Goal: Navigation & Orientation: Understand site structure

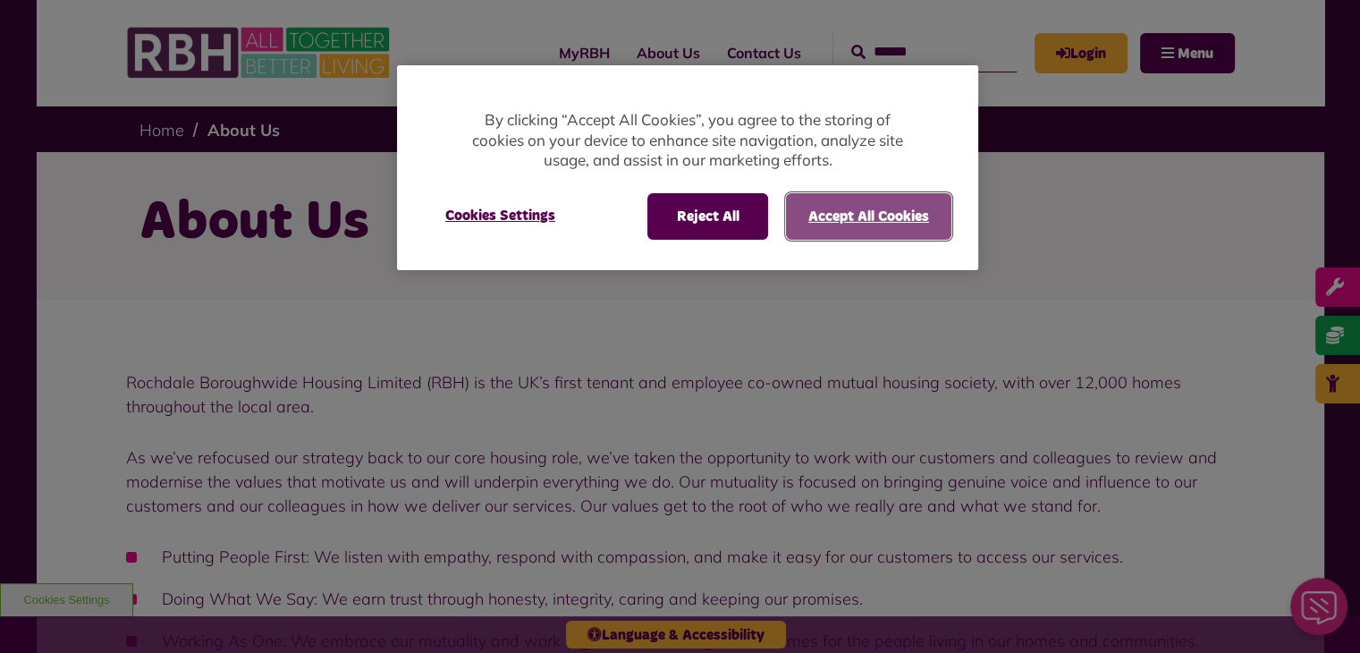
click at [864, 212] on button "Accept All Cookies" at bounding box center [868, 216] width 165 height 46
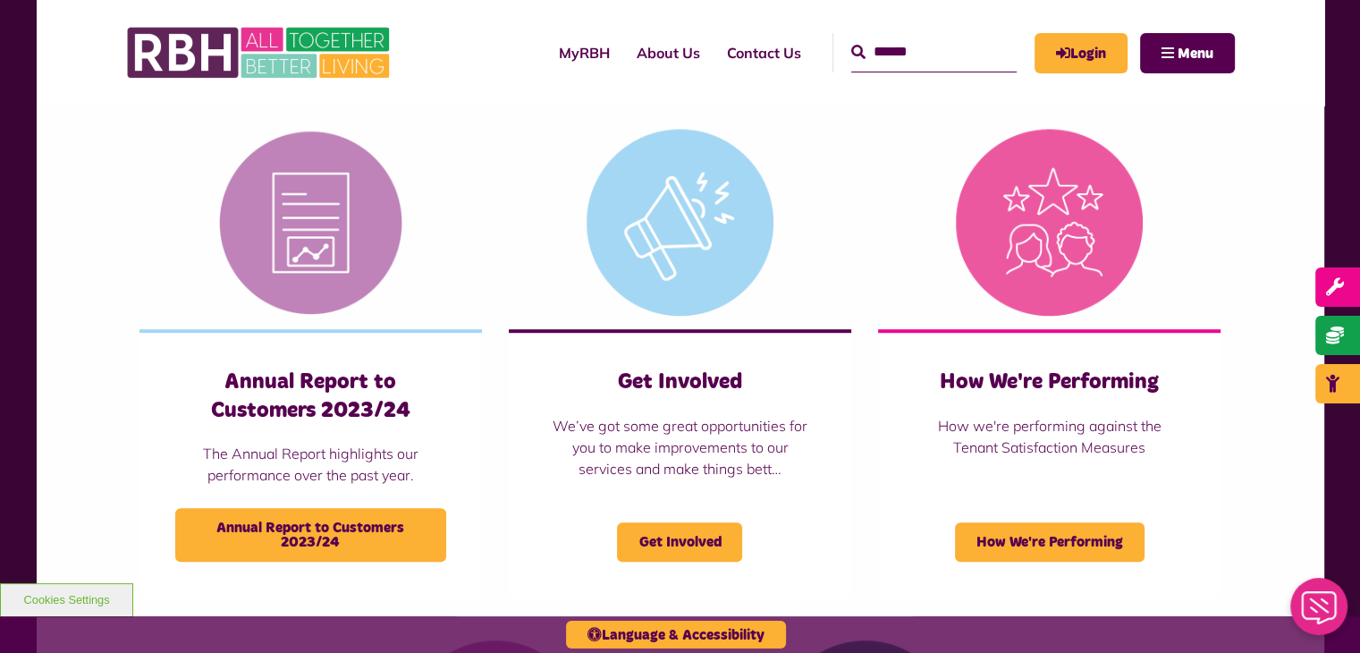
scroll to position [1184, 0]
click at [635, 55] on link "About Us" at bounding box center [668, 53] width 90 height 48
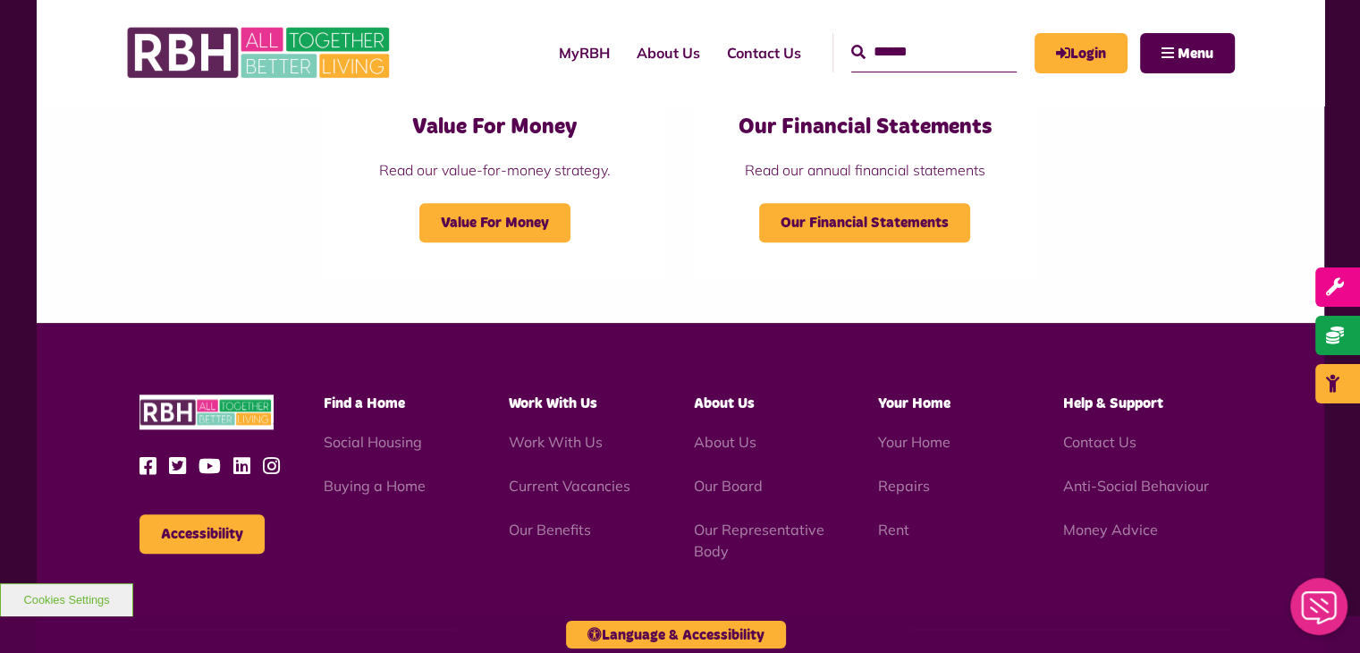
scroll to position [1948, 0]
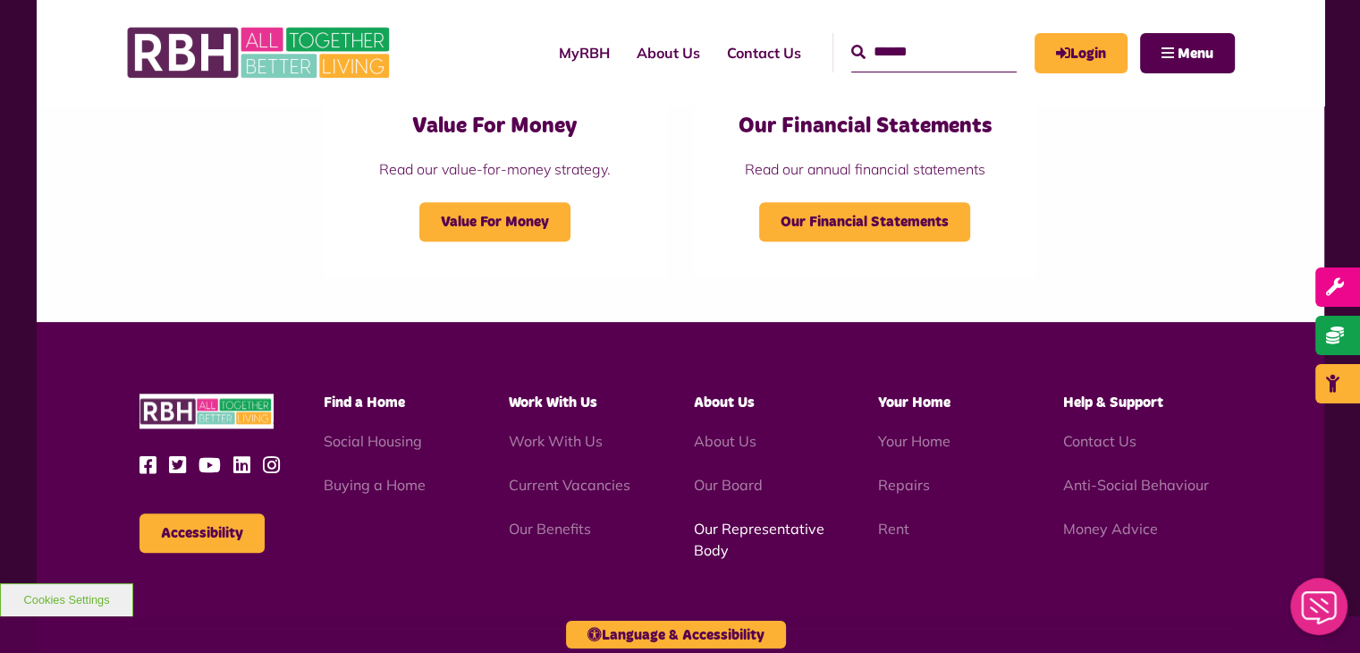
click at [739, 533] on link "Our Representative Body" at bounding box center [758, 538] width 131 height 39
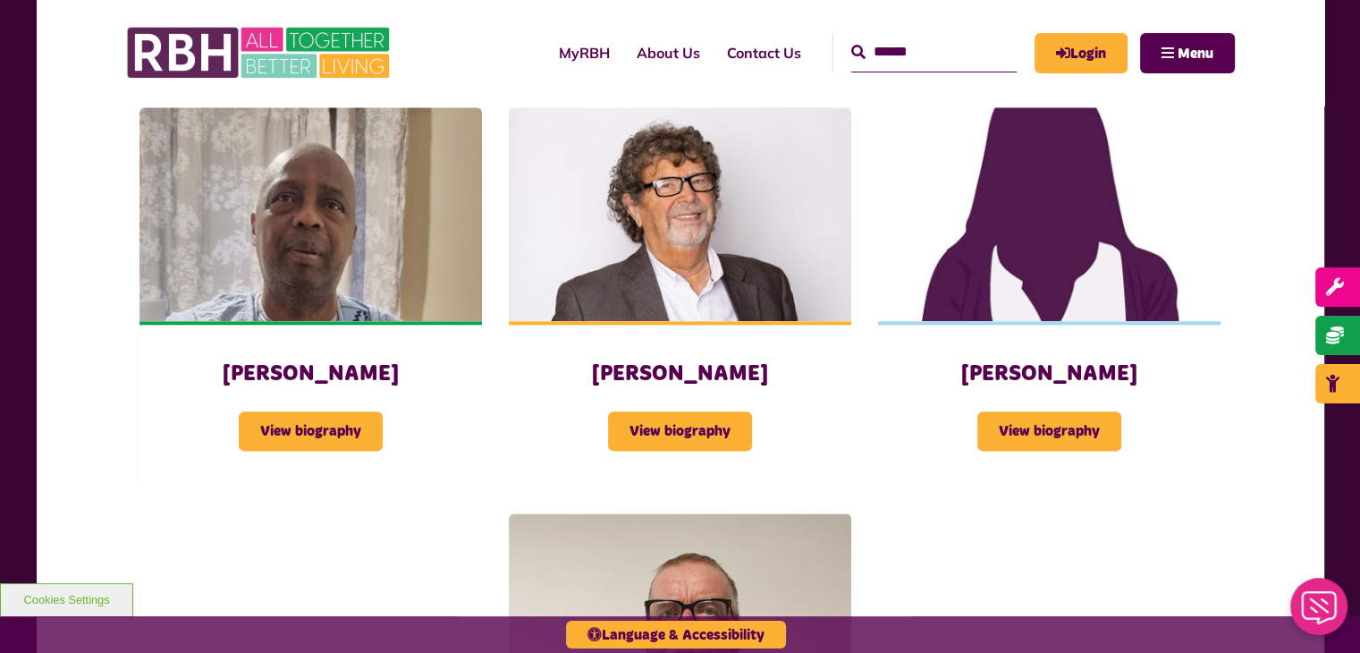
scroll to position [2128, 0]
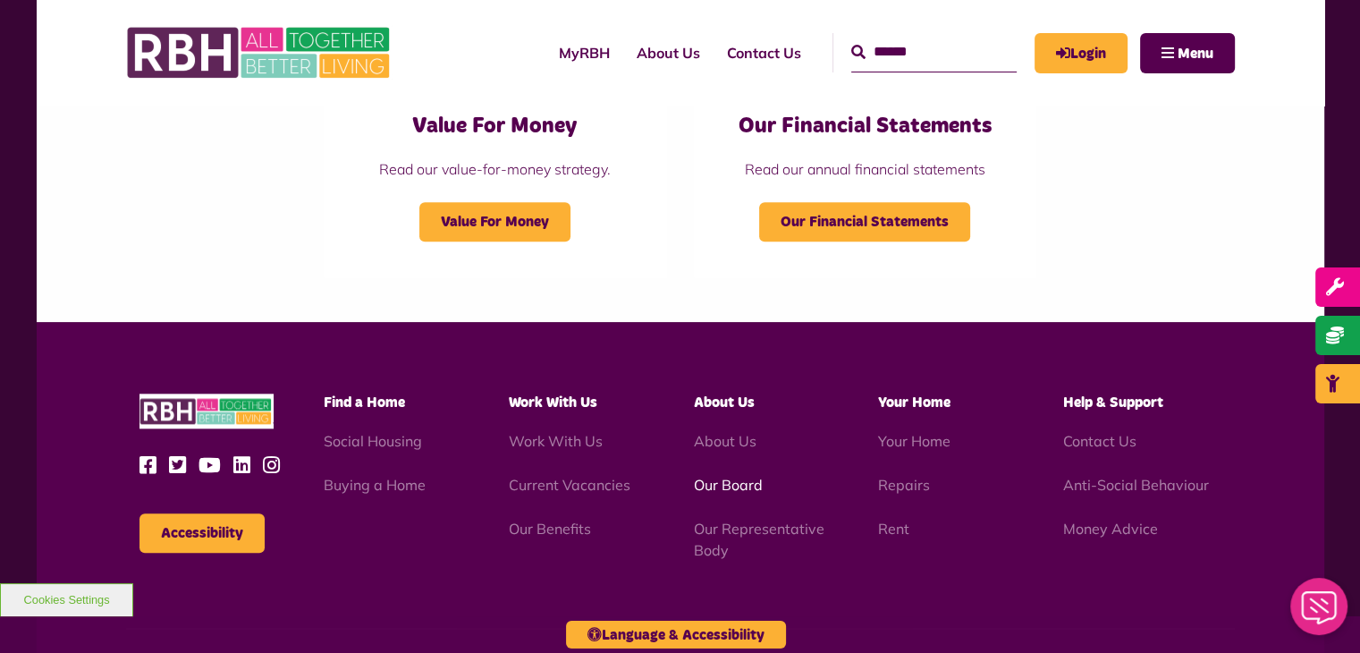
click at [729, 487] on link "Our Board" at bounding box center [727, 485] width 69 height 18
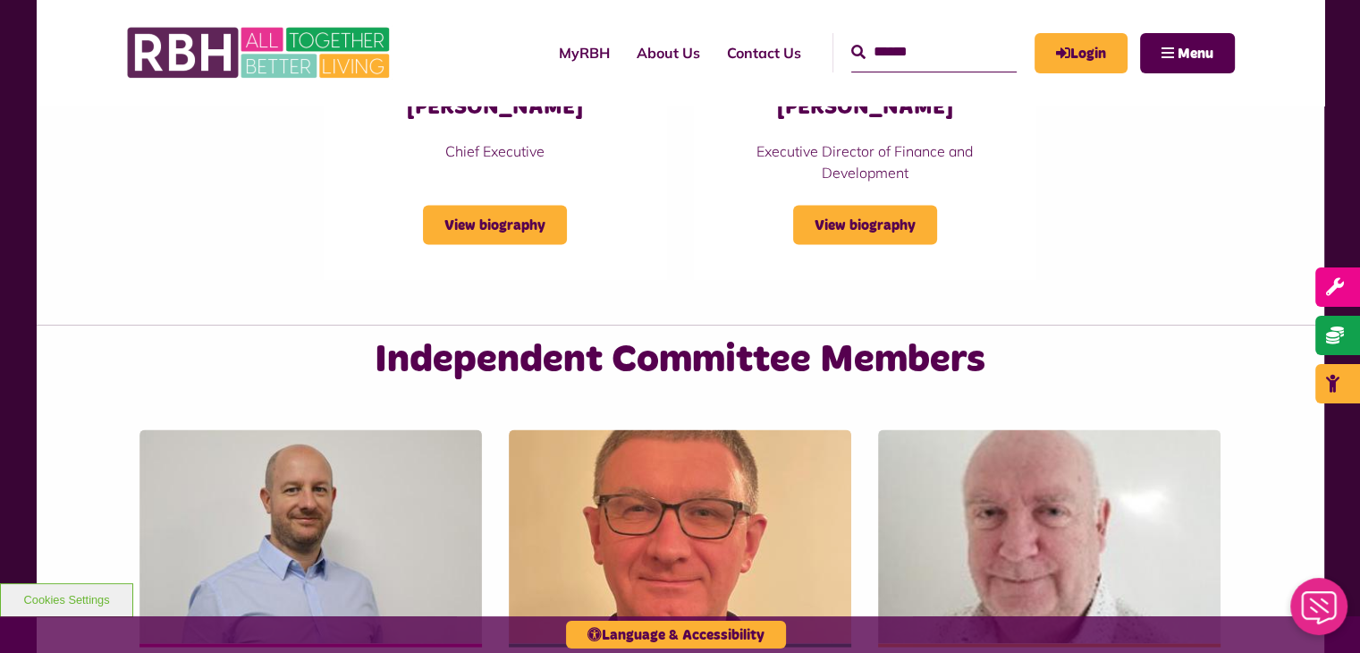
scroll to position [3268, 0]
